Goal: Entertainment & Leisure: Consume media (video, audio)

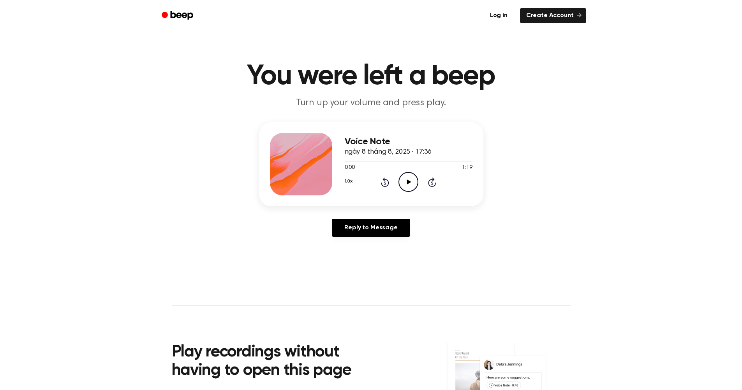
click at [412, 182] on icon "Play Audio" at bounding box center [409, 182] width 20 height 20
click at [410, 182] on icon at bounding box center [409, 181] width 4 height 5
click at [408, 180] on icon at bounding box center [409, 181] width 4 height 5
click at [409, 183] on icon at bounding box center [409, 181] width 4 height 5
click at [383, 182] on icon "Rewind 5 seconds" at bounding box center [385, 182] width 9 height 10
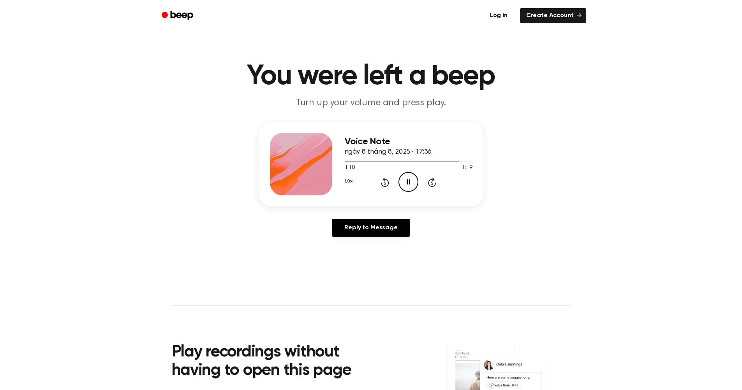
click at [383, 182] on icon "Rewind 5 seconds" at bounding box center [385, 182] width 9 height 10
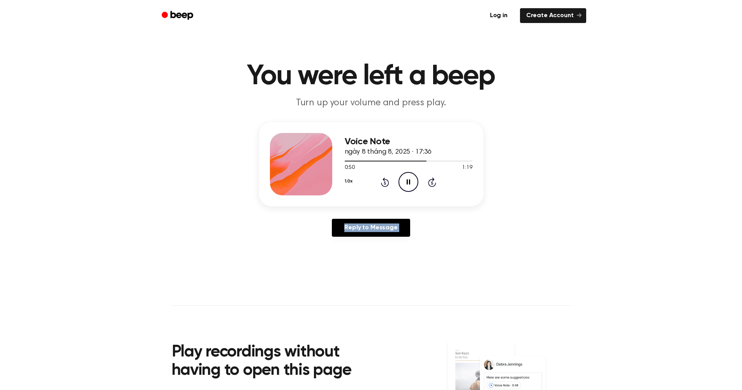
click at [383, 182] on icon "Rewind 5 seconds" at bounding box center [385, 182] width 9 height 10
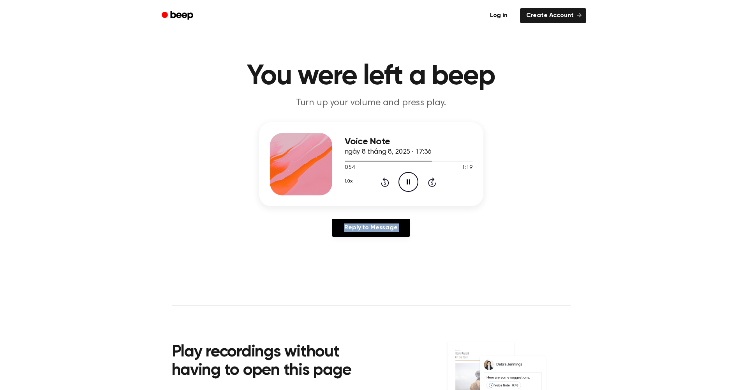
click at [406, 182] on icon "Pause Audio" at bounding box center [409, 182] width 20 height 20
click at [406, 182] on icon "Play Audio" at bounding box center [409, 182] width 20 height 20
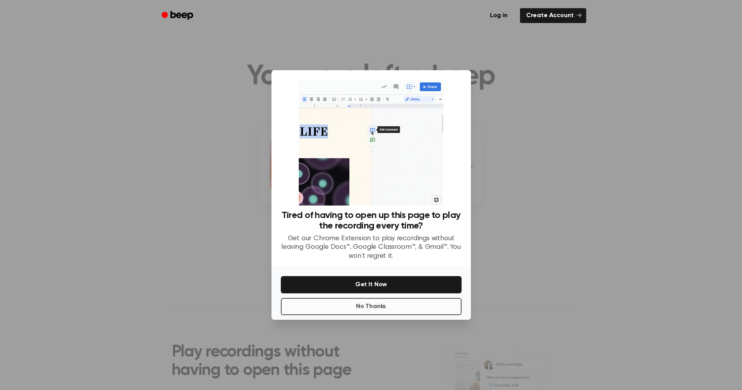
click at [394, 303] on button "No Thanks" at bounding box center [371, 306] width 181 height 17
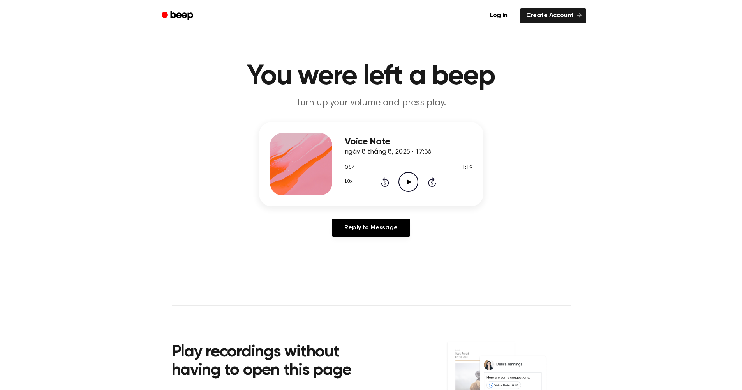
click at [408, 177] on icon "Play Audio" at bounding box center [409, 182] width 20 height 20
drag, startPoint x: 435, startPoint y: 159, endPoint x: 376, endPoint y: 166, distance: 58.9
click at [376, 166] on div "0:57 1:19 Your browser does not support the [object Object] element." at bounding box center [409, 164] width 128 height 14
click at [364, 163] on div at bounding box center [409, 160] width 128 height 6
click at [372, 159] on div at bounding box center [409, 160] width 128 height 6
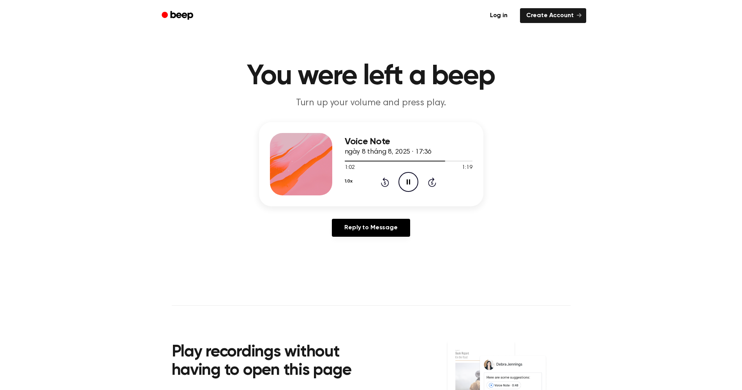
click at [388, 180] on icon at bounding box center [385, 181] width 8 height 9
click at [386, 182] on icon "Rewind 5 seconds" at bounding box center [385, 182] width 9 height 10
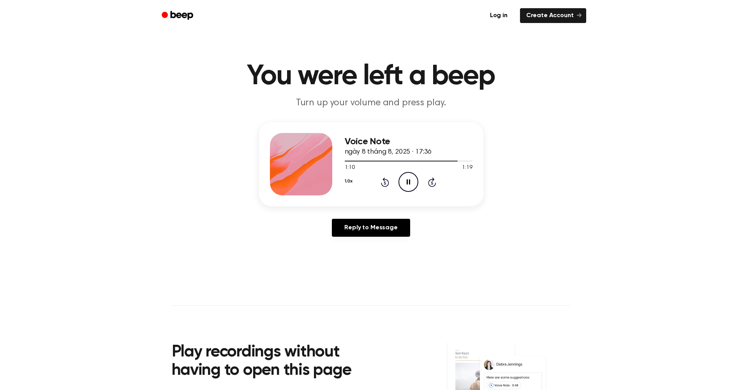
click at [386, 182] on icon "Rewind 5 seconds" at bounding box center [385, 182] width 9 height 10
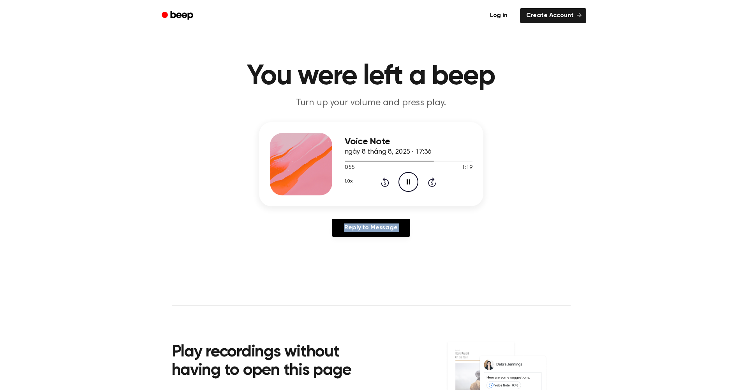
click at [386, 182] on icon "Rewind 5 seconds" at bounding box center [385, 182] width 9 height 10
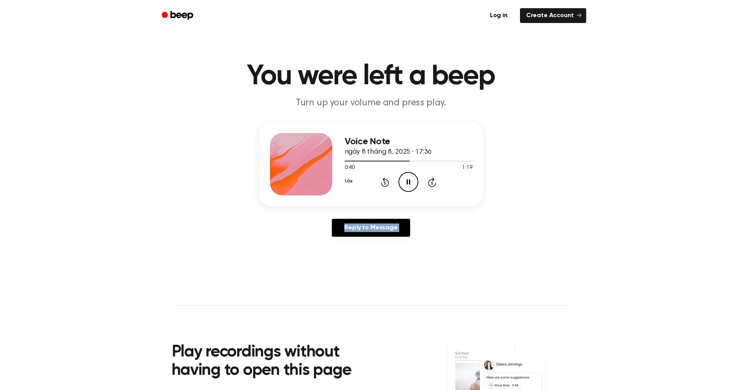
click at [386, 182] on icon "Rewind 5 seconds" at bounding box center [385, 182] width 9 height 10
click at [386, 208] on div "Voice Note ngày 8 tháng 8, 2025 · 17:36 0:27 1:19 Your browser does not support…" at bounding box center [371, 182] width 724 height 121
click at [408, 184] on icon "Pause Audio" at bounding box center [409, 182] width 20 height 20
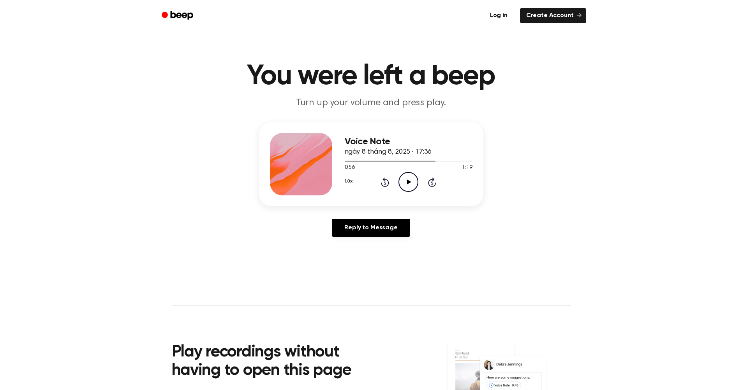
click at [408, 184] on icon "Play Audio" at bounding box center [409, 182] width 20 height 20
click at [408, 185] on icon "Pause Audio" at bounding box center [409, 182] width 20 height 20
click at [408, 185] on icon "Play Audio" at bounding box center [409, 182] width 20 height 20
click at [408, 185] on icon "Pause Audio" at bounding box center [409, 182] width 20 height 20
